Goal: Task Accomplishment & Management: Use online tool/utility

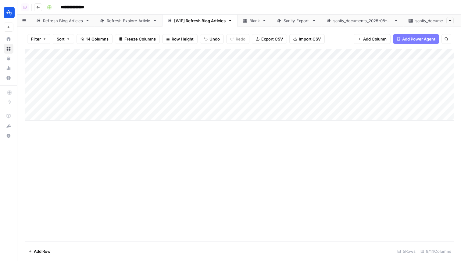
scroll to position [0, 109]
click at [325, 84] on div "Add Column" at bounding box center [239, 85] width 429 height 72
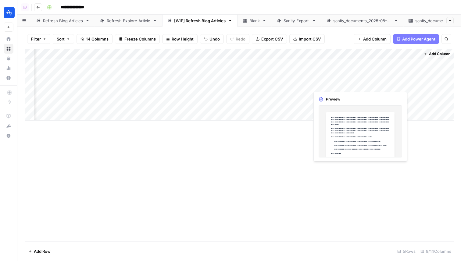
click at [325, 84] on div "Add Column" at bounding box center [239, 85] width 429 height 72
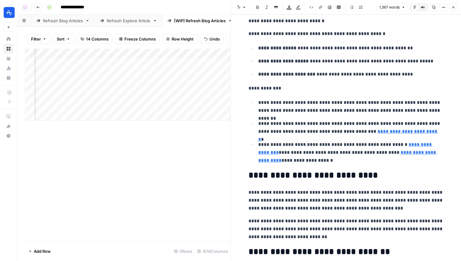
scroll to position [64, 0]
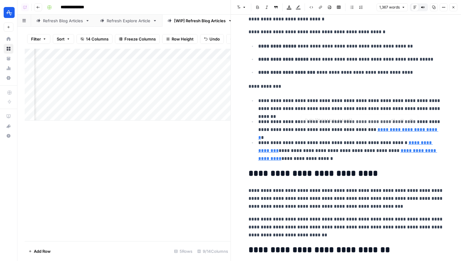
type input "https://amplitude.com/explore/metrics/what-net-promoter-score-guide"
click at [395, 152] on link "**********" at bounding box center [347, 154] width 179 height 13
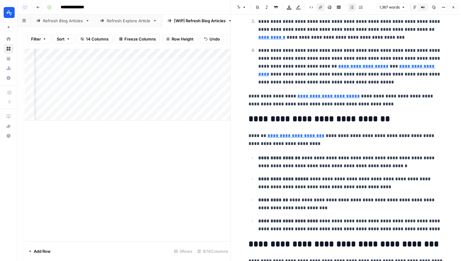
scroll to position [1264, 0]
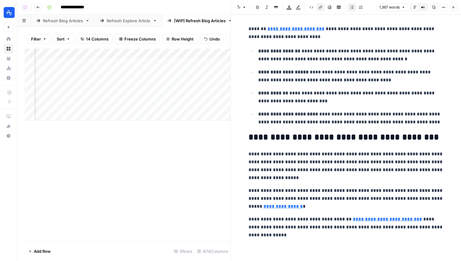
click at [453, 6] on icon "button" at bounding box center [454, 7] width 4 height 4
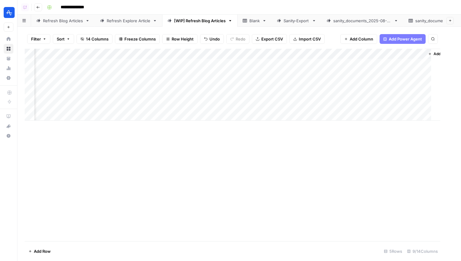
scroll to position [0, 102]
click at [343, 64] on div "Add Column" at bounding box center [239, 85] width 429 height 72
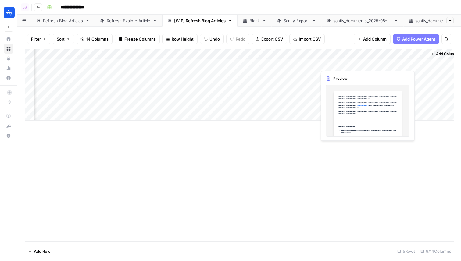
click at [343, 64] on div "Add Column" at bounding box center [239, 85] width 429 height 72
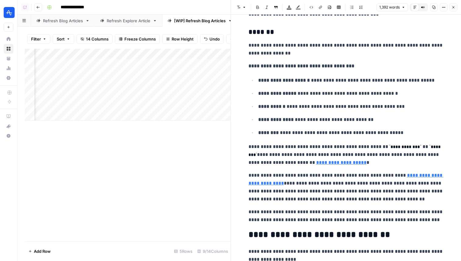
scroll to position [1384, 0]
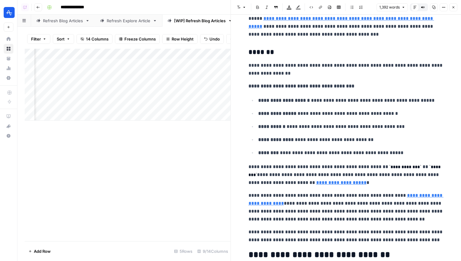
click at [354, 143] on p "**********" at bounding box center [350, 140] width 185 height 8
type input "business"
click at [440, 12] on button "Close" at bounding box center [439, 9] width 5 height 5
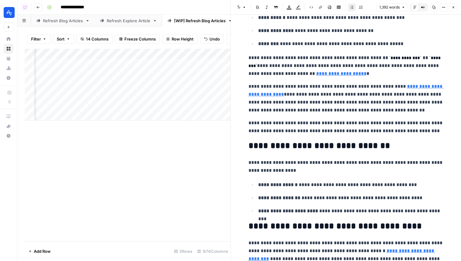
scroll to position [1517, 0]
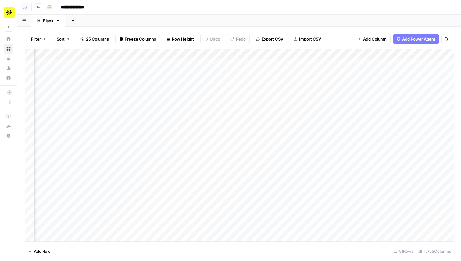
scroll to position [0, 431]
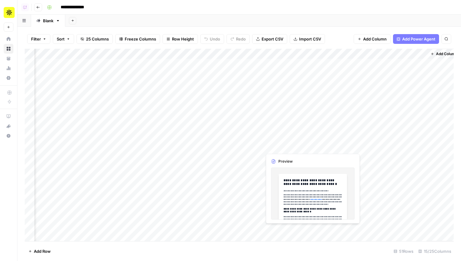
click at [281, 145] on div "Add Column" at bounding box center [239, 145] width 429 height 193
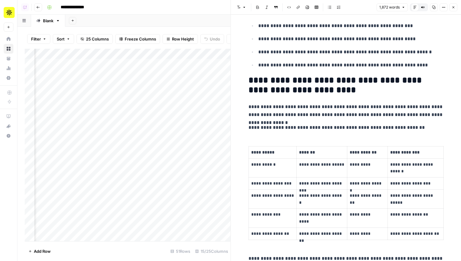
scroll to position [241, 0]
